Goal: Task Accomplishment & Management: Use online tool/utility

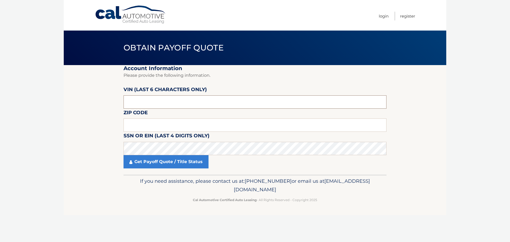
click at [233, 99] on input "text" at bounding box center [255, 101] width 263 height 13
type input "193516"
type input "14103"
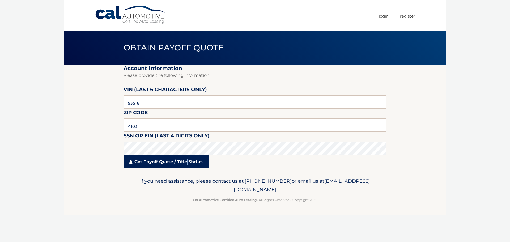
click at [189, 164] on link "Get Payoff Quote / Title Status" at bounding box center [166, 161] width 85 height 13
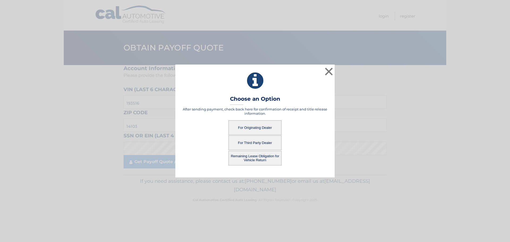
click at [259, 129] on button "For Originating Dealer" at bounding box center [255, 127] width 53 height 15
click at [265, 127] on button "For Originating Dealer" at bounding box center [255, 127] width 53 height 15
click at [328, 72] on button "×" at bounding box center [329, 71] width 11 height 11
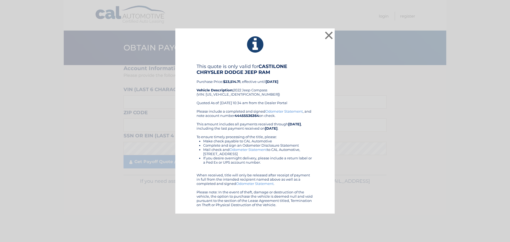
click at [401, 107] on div "× This quote is only valid for CASTILONE CHRYSLER DODGE JEEP RAM Purchase Price…" at bounding box center [255, 121] width 506 height 186
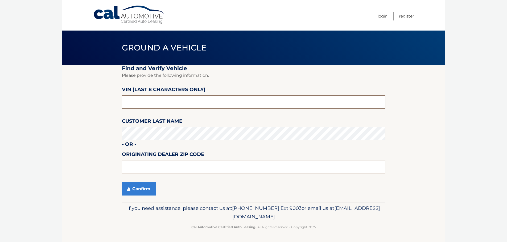
click at [167, 102] on input "text" at bounding box center [253, 101] width 263 height 13
paste input "NT193516"
type input "NT193516"
click at [122, 182] on button "Confirm" at bounding box center [139, 188] width 34 height 13
click at [141, 191] on button "Confirm" at bounding box center [139, 188] width 34 height 13
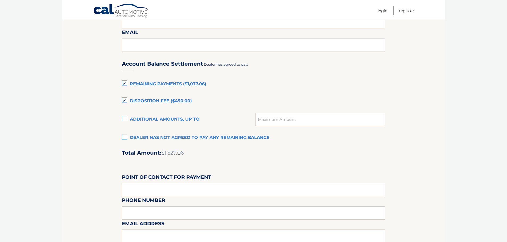
scroll to position [372, 0]
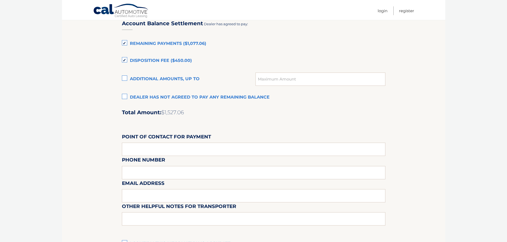
click at [172, 111] on span "$1,527.06" at bounding box center [172, 112] width 23 height 6
click at [173, 111] on span "$1,527.06" at bounding box center [172, 112] width 23 height 6
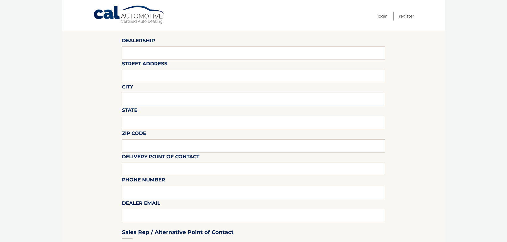
scroll to position [0, 0]
